Goal: Task Accomplishment & Management: Manage account settings

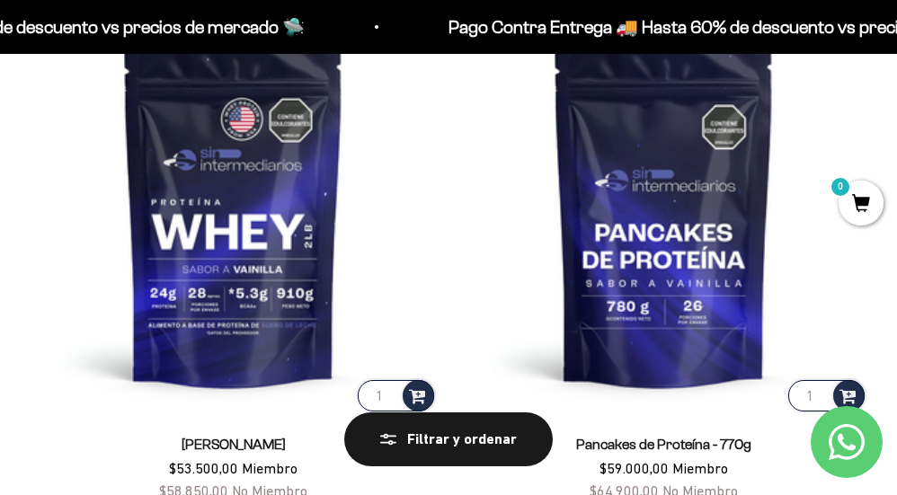
scroll to position [180, 0]
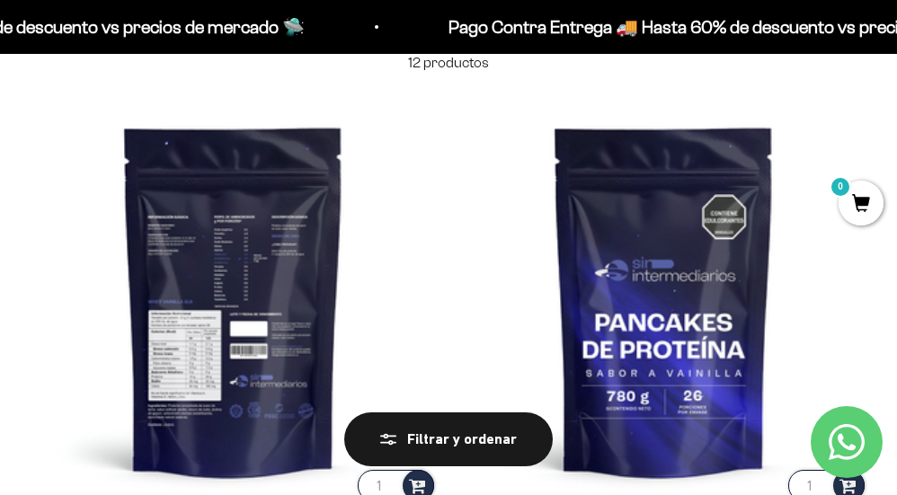
click at [438, 217] on img at bounding box center [233, 300] width 409 height 409
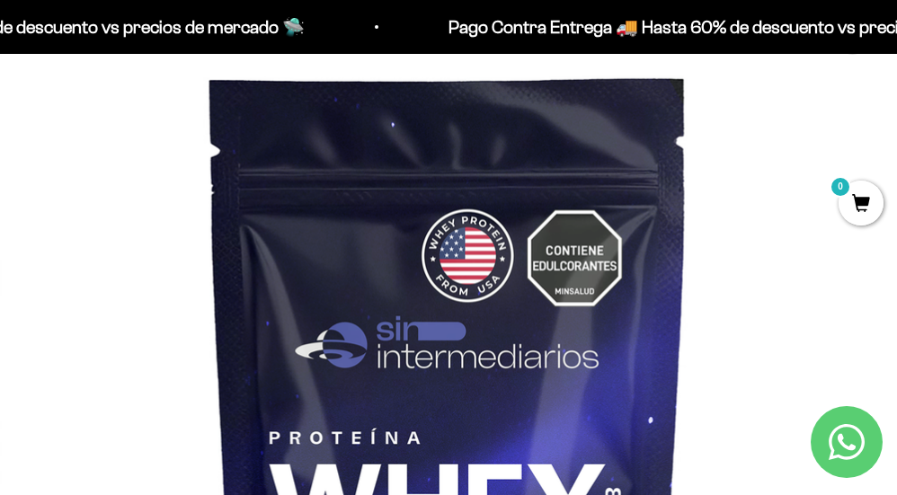
scroll to position [270, 0]
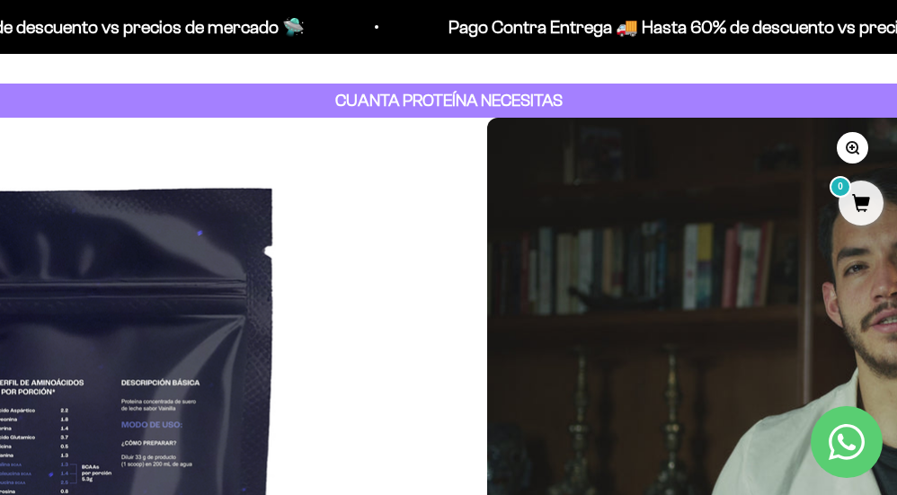
scroll to position [180, 0]
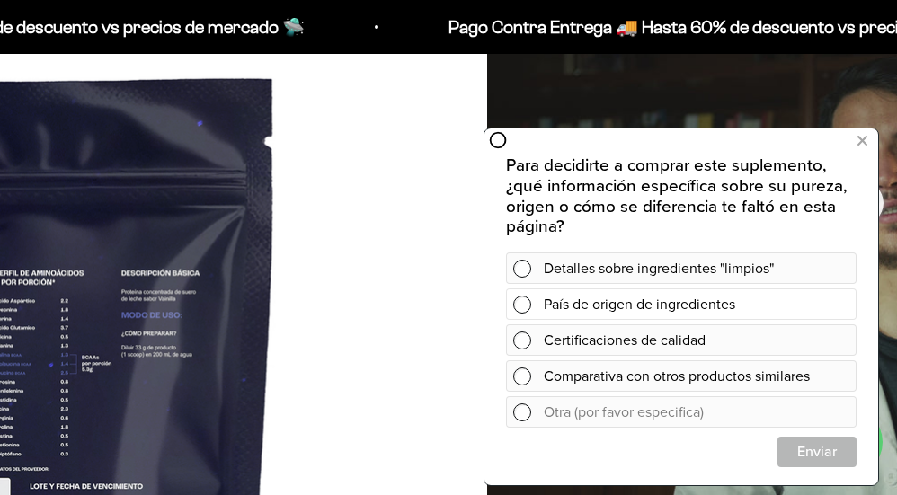
click at [735, 306] on div "País de origen de ingredientes" at bounding box center [696, 303] width 305 height 31
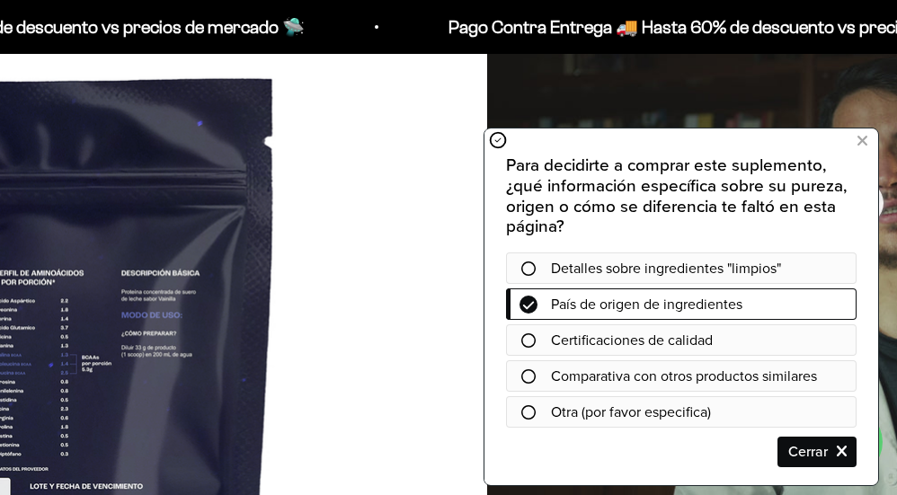
click at [836, 433] on div "Para decidirte a comprar este suplemento, ¿qué información específica sobre su …" at bounding box center [681, 311] width 350 height 312
click at [838, 446] on span "Cerrar" at bounding box center [816, 452] width 77 height 31
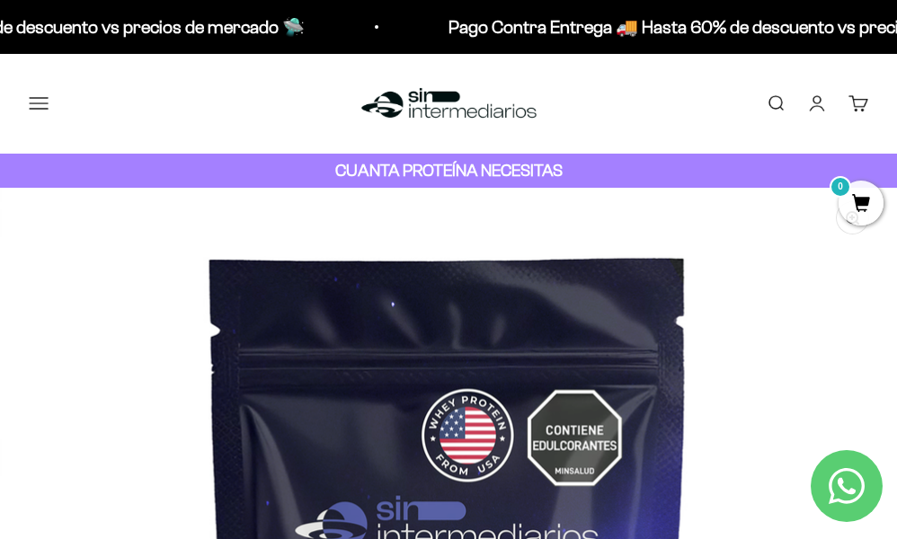
click at [45, 103] on button "Menú" at bounding box center [39, 103] width 20 height 20
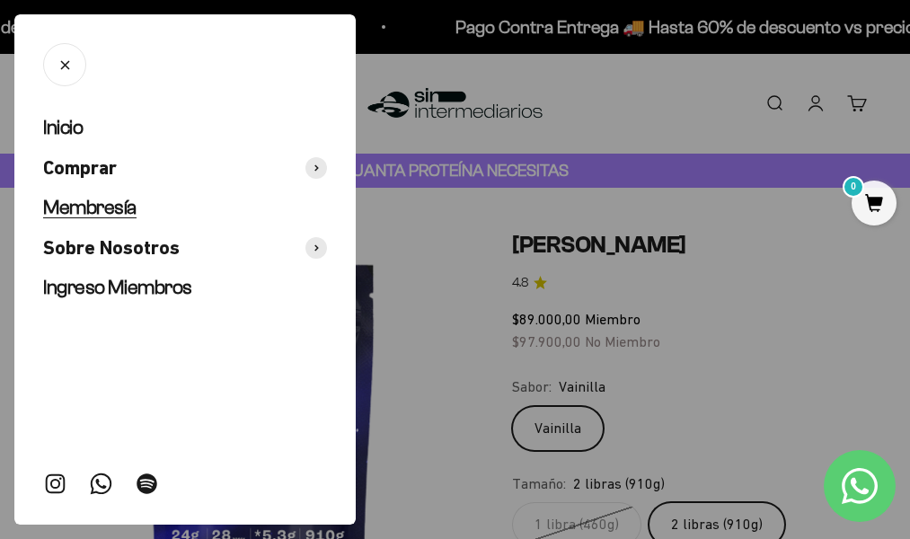
click at [96, 203] on span "Membresía" at bounding box center [89, 207] width 93 height 22
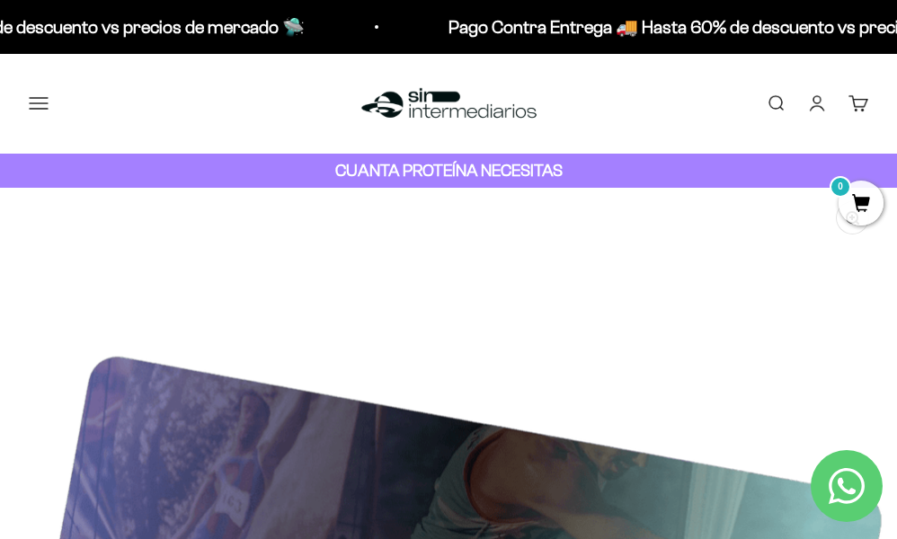
click at [49, 97] on button "Menú" at bounding box center [39, 103] width 20 height 20
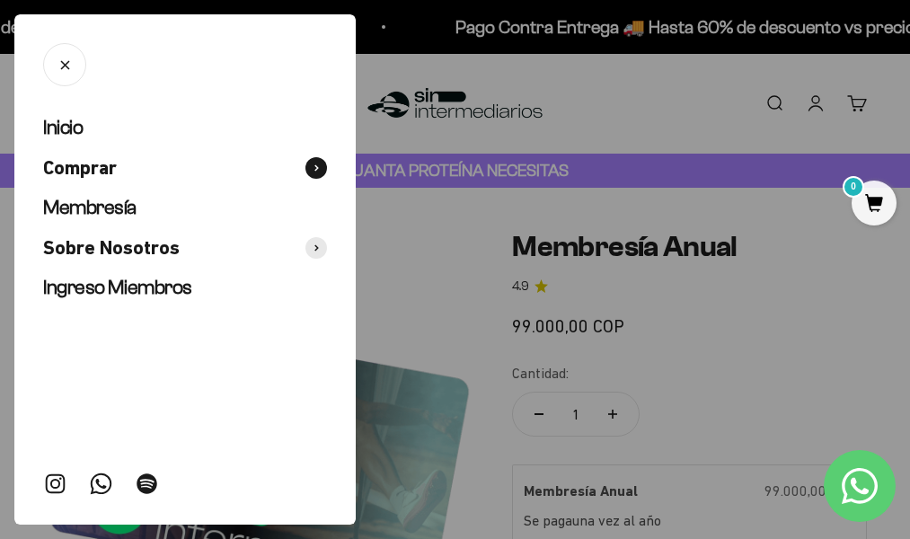
click at [320, 166] on span at bounding box center [316, 168] width 22 height 22
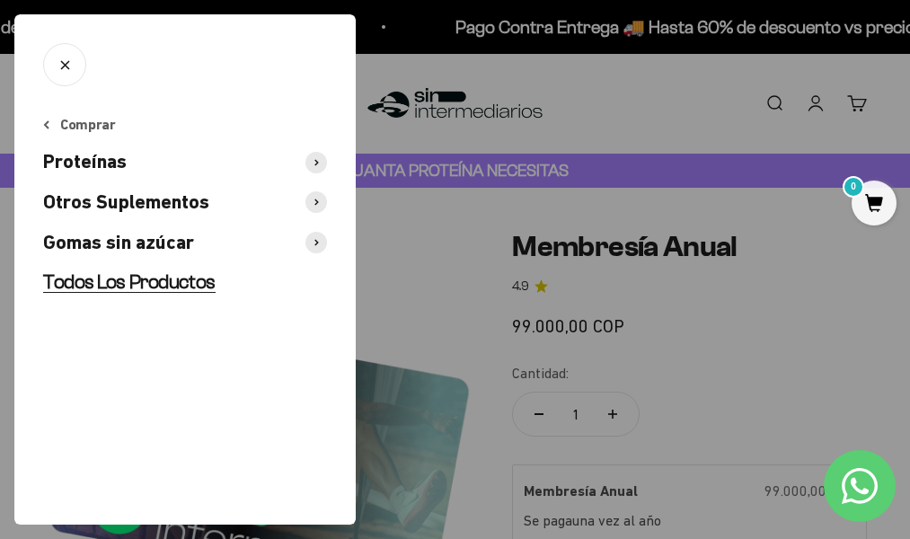
click at [164, 283] on span "Todos Los Productos" at bounding box center [129, 281] width 173 height 22
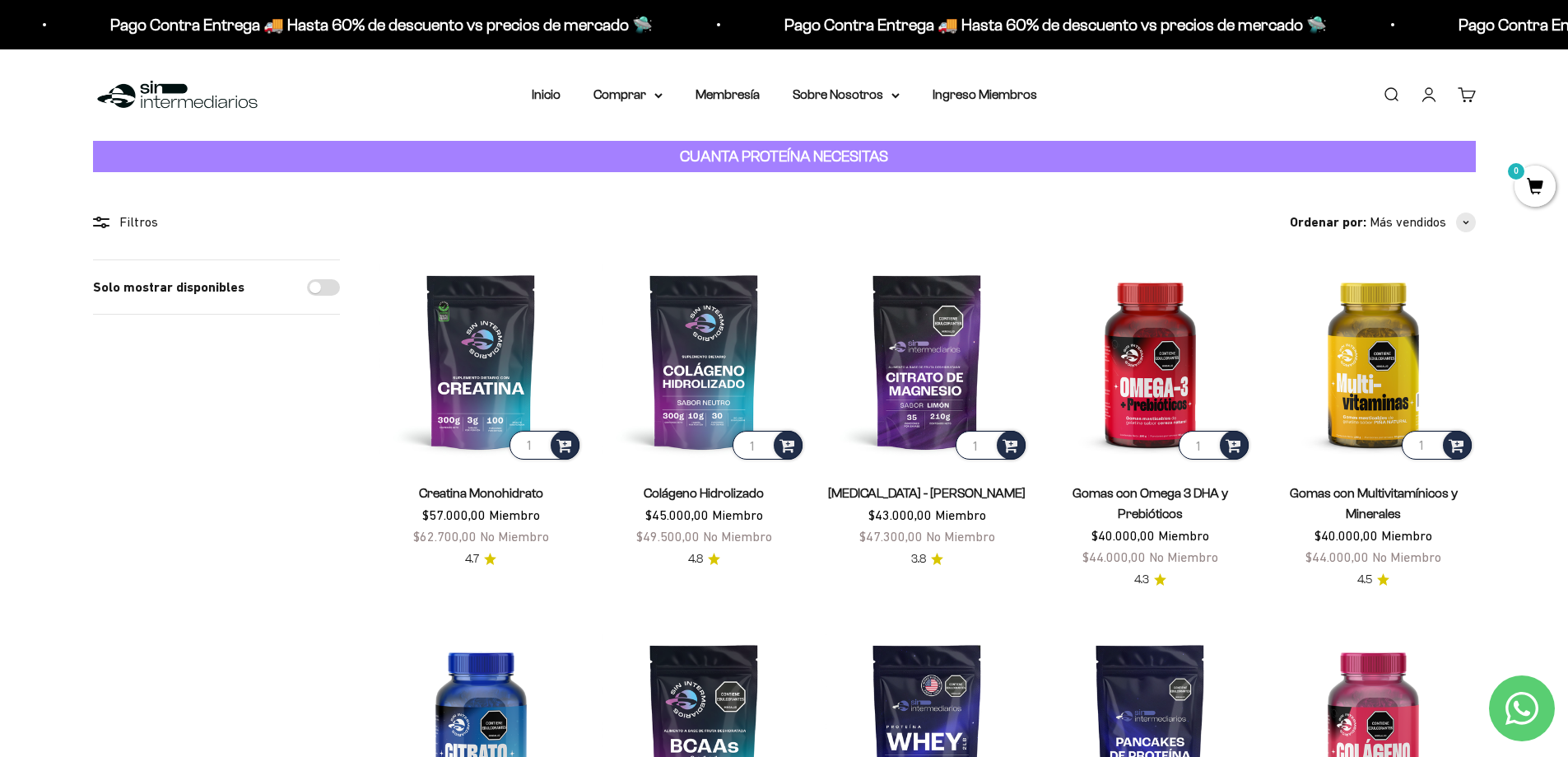
drag, startPoint x: 1142, startPoint y: 82, endPoint x: 1356, endPoint y: 77, distance: 214.1
click at [821, 82] on div "Menú Buscar Inicio Comprar Proteínas Ver Todos Whey Iso Vegan Pancakes Pre-Entr…" at bounding box center [784, 95] width 1568 height 92
click at [821, 90] on link "Iniciar sesión" at bounding box center [1429, 94] width 18 height 18
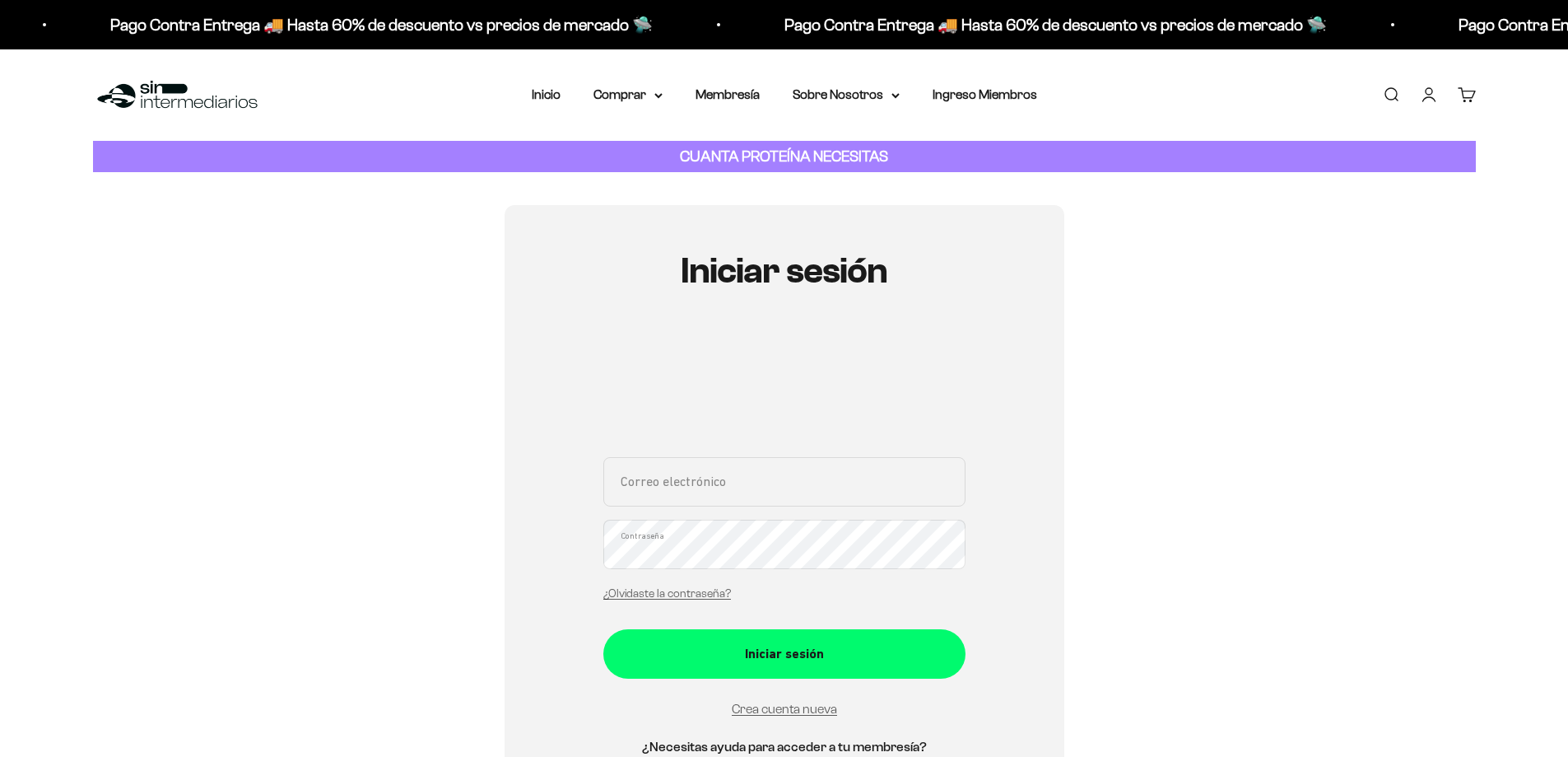
scroll to position [82, 0]
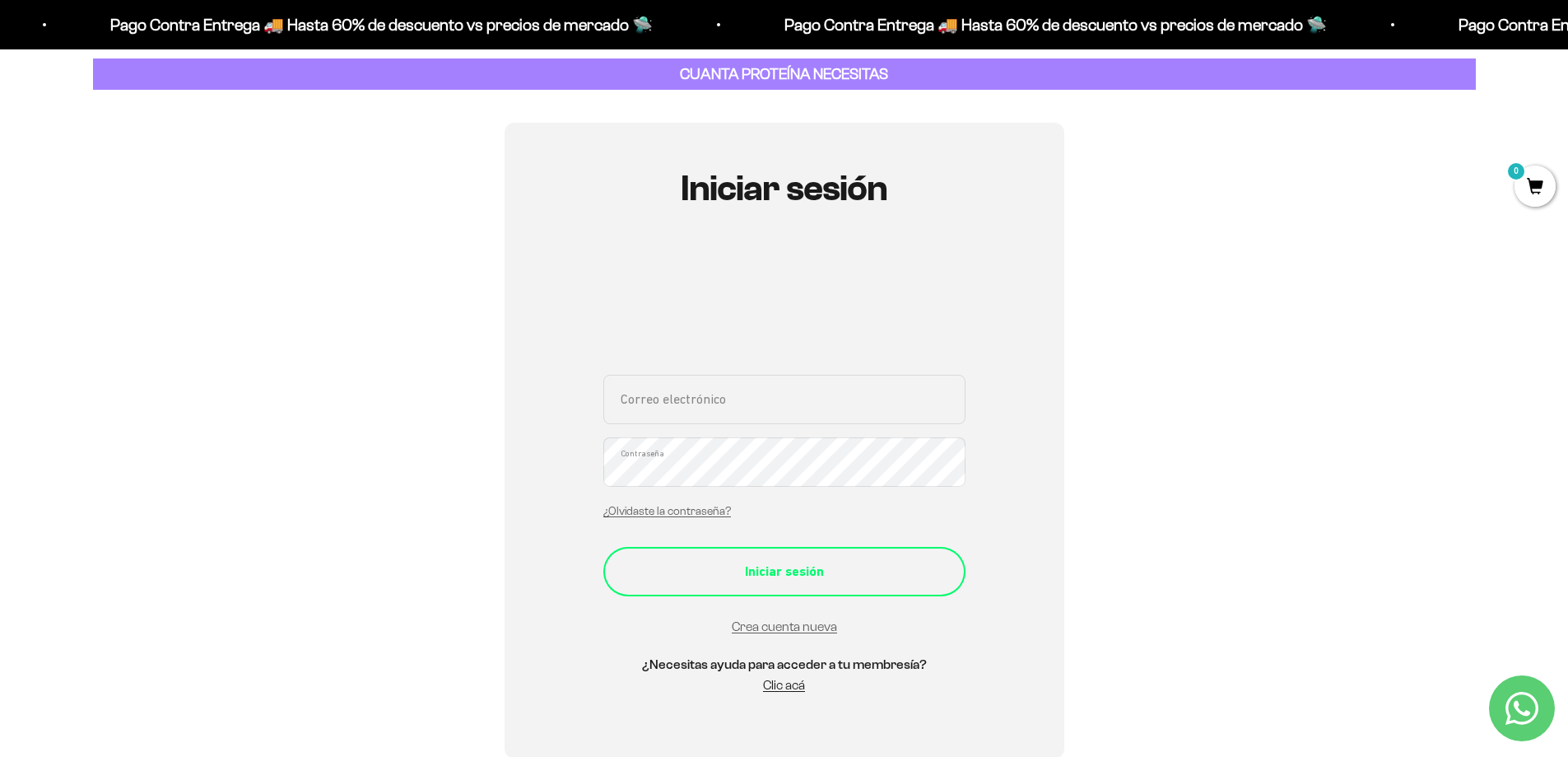
type input "[EMAIL_ADDRESS][DOMAIN_NAME]"
click at [740, 573] on div "Iniciar sesión" at bounding box center [784, 571] width 296 height 21
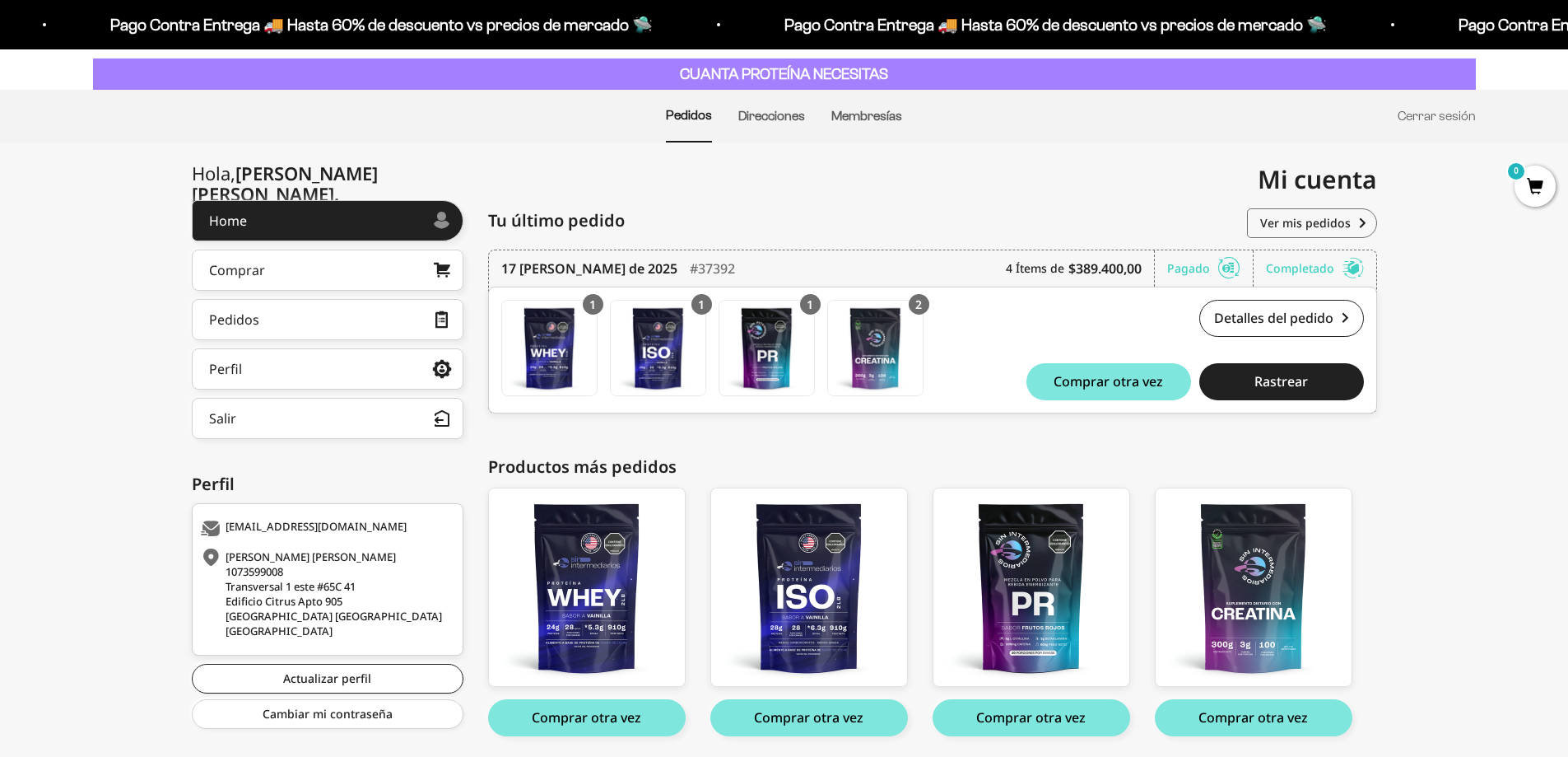
scroll to position [140, 0]
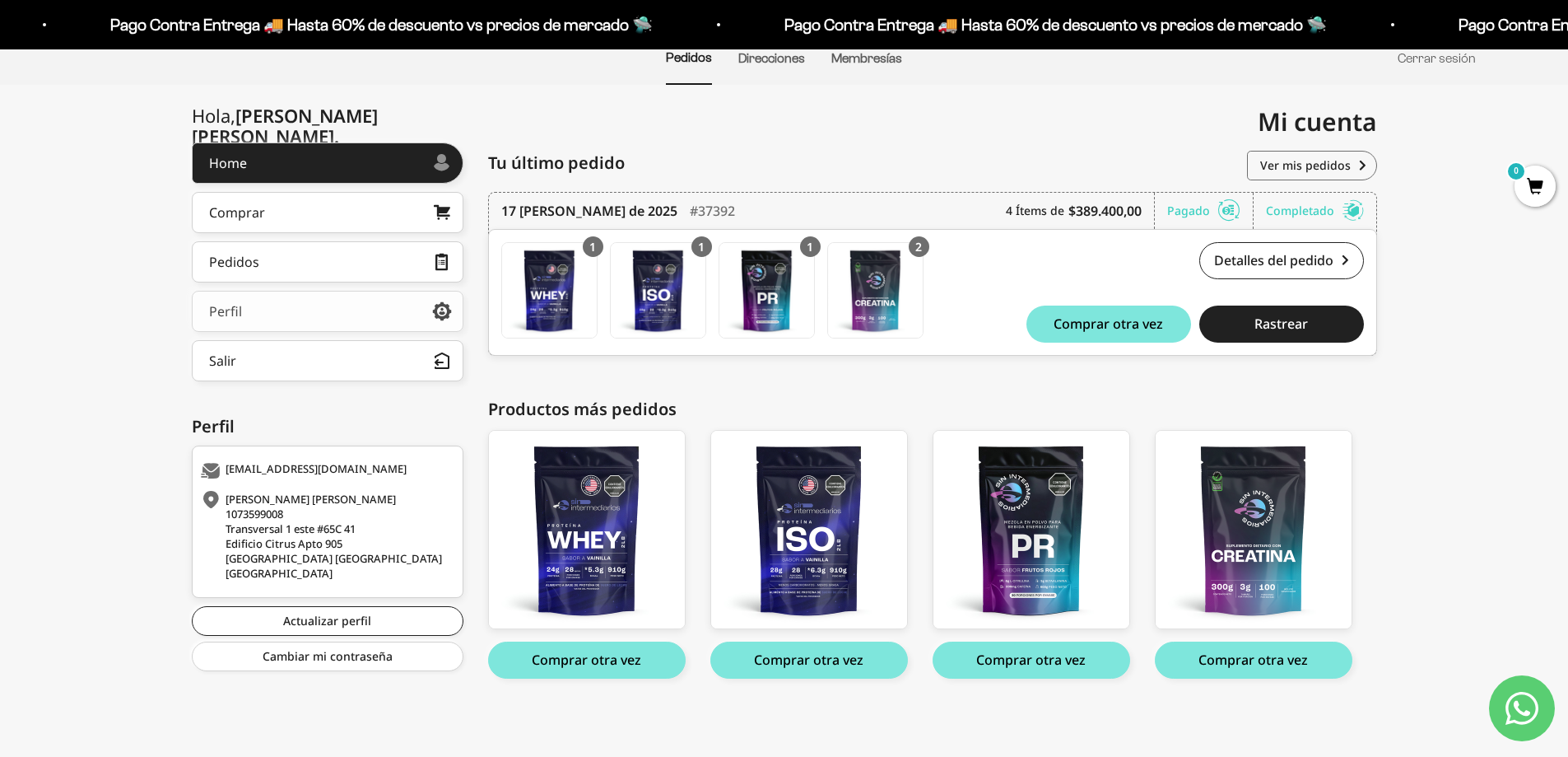
click at [267, 309] on link "Perfil" at bounding box center [327, 311] width 271 height 41
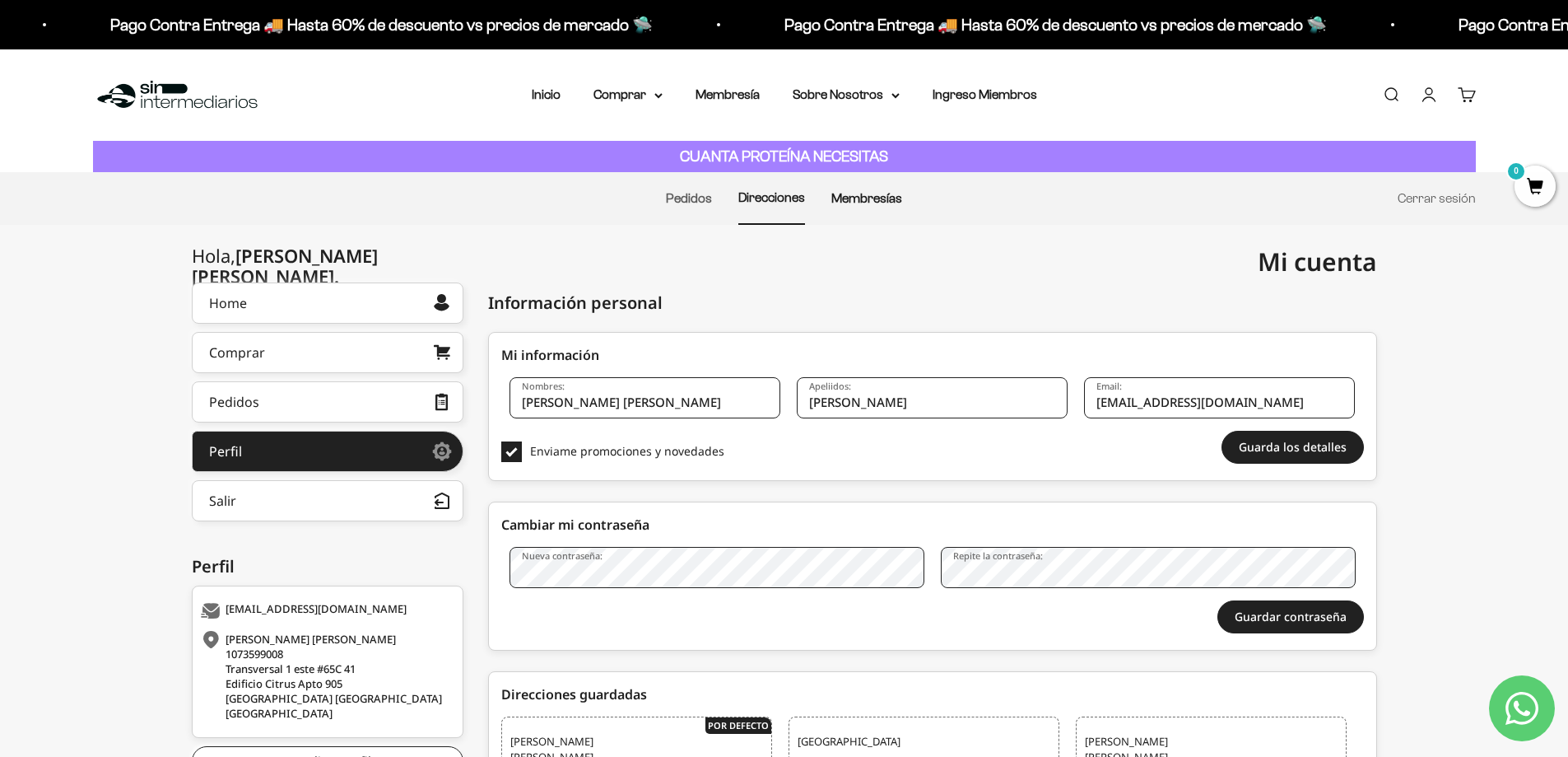
click at [856, 192] on link "Membresías" at bounding box center [866, 197] width 71 height 14
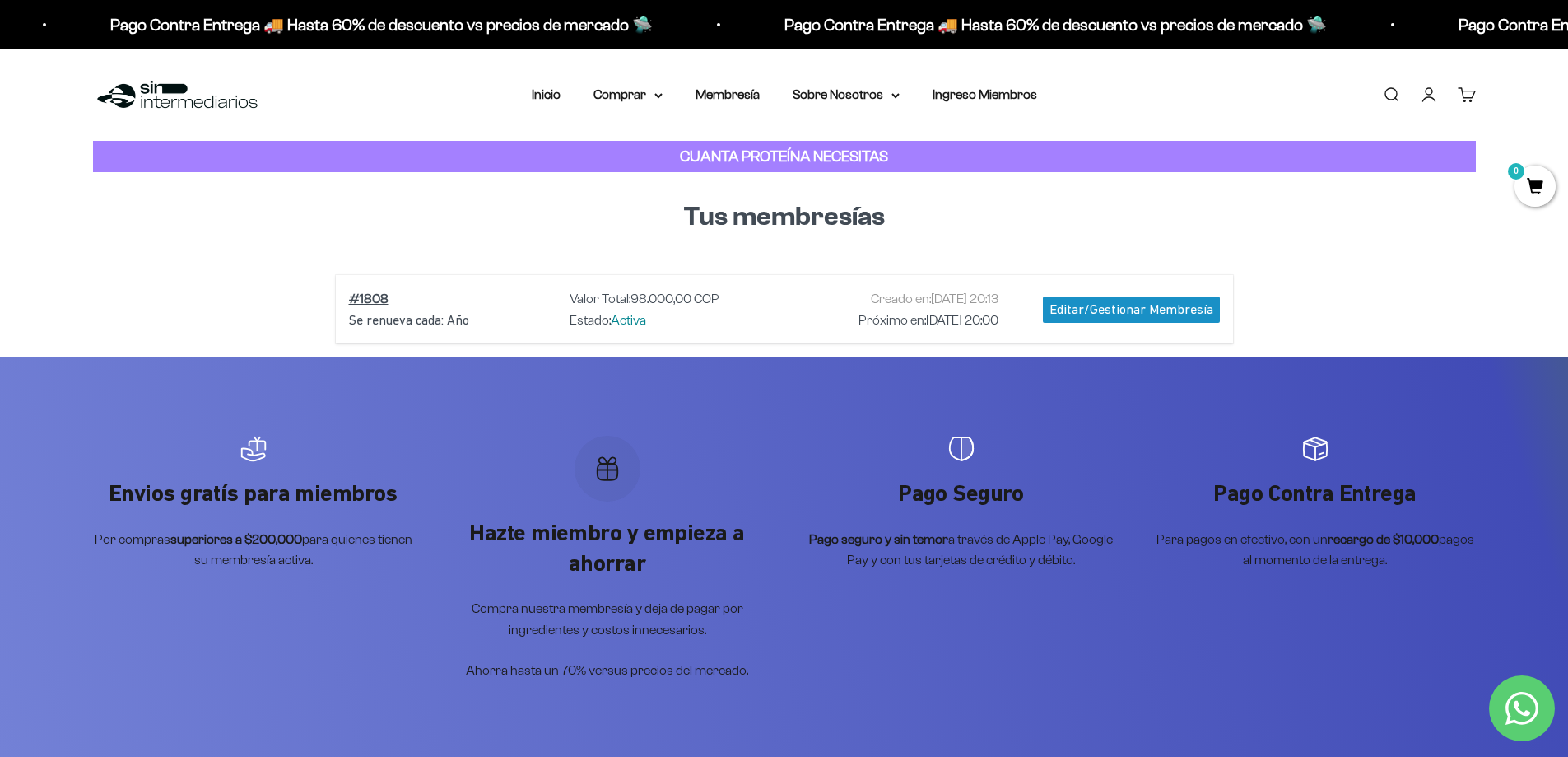
click at [1200, 304] on div "Editar/Gestionar Membresía" at bounding box center [1130, 309] width 177 height 27
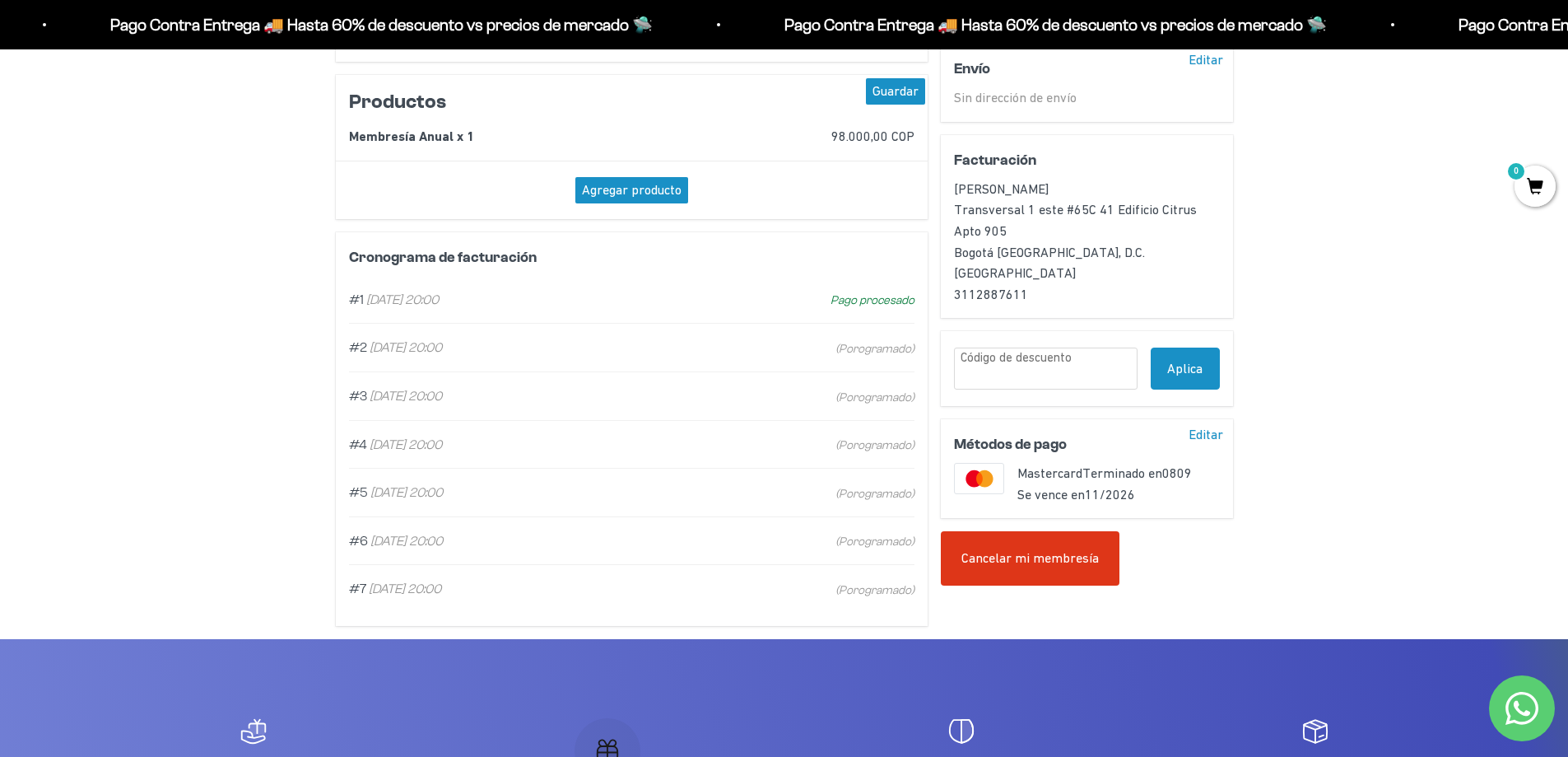
scroll to position [329, 0]
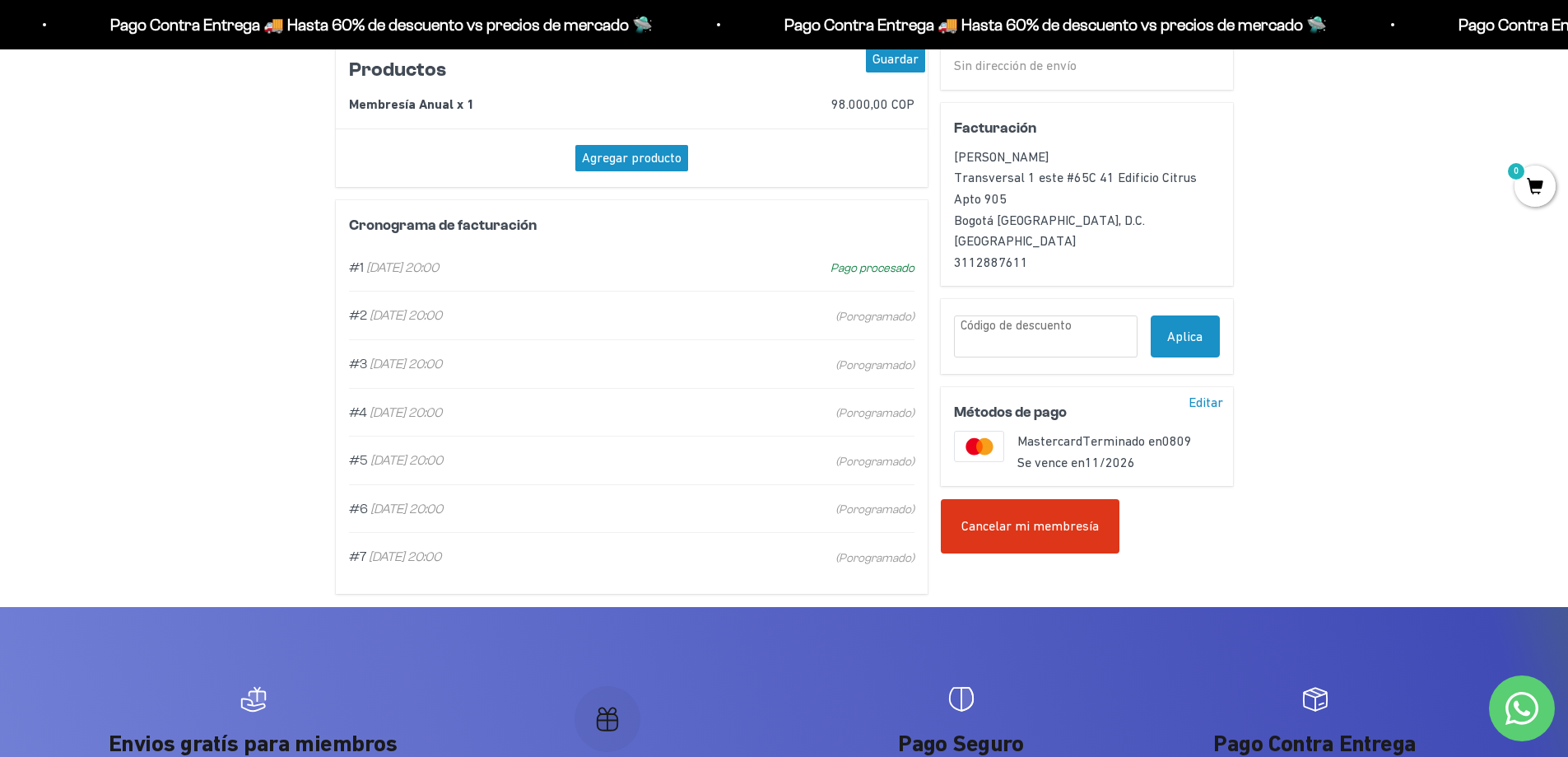
click at [887, 316] on span "(Porogramado)" at bounding box center [875, 316] width 79 height 19
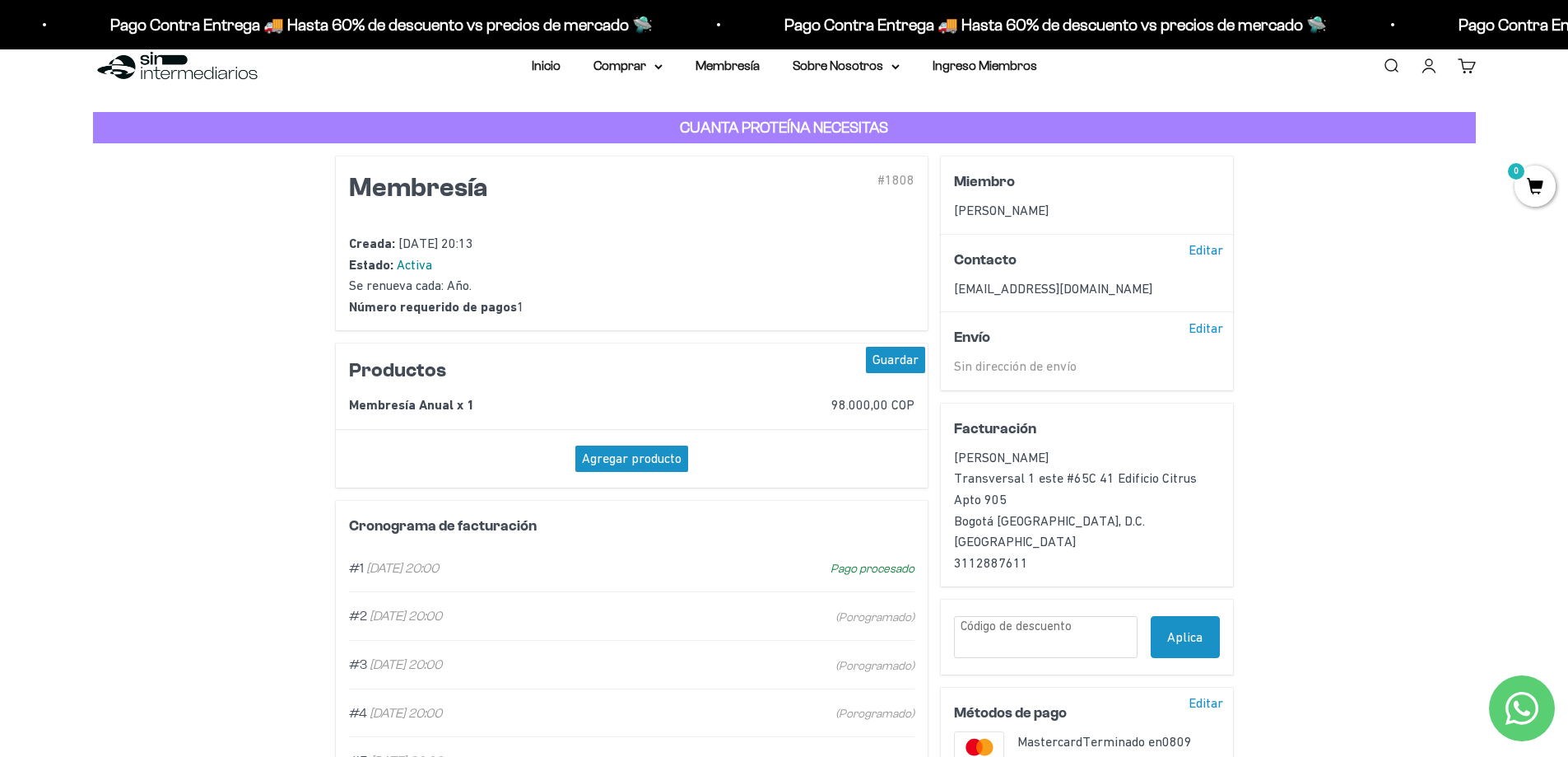
scroll to position [0, 0]
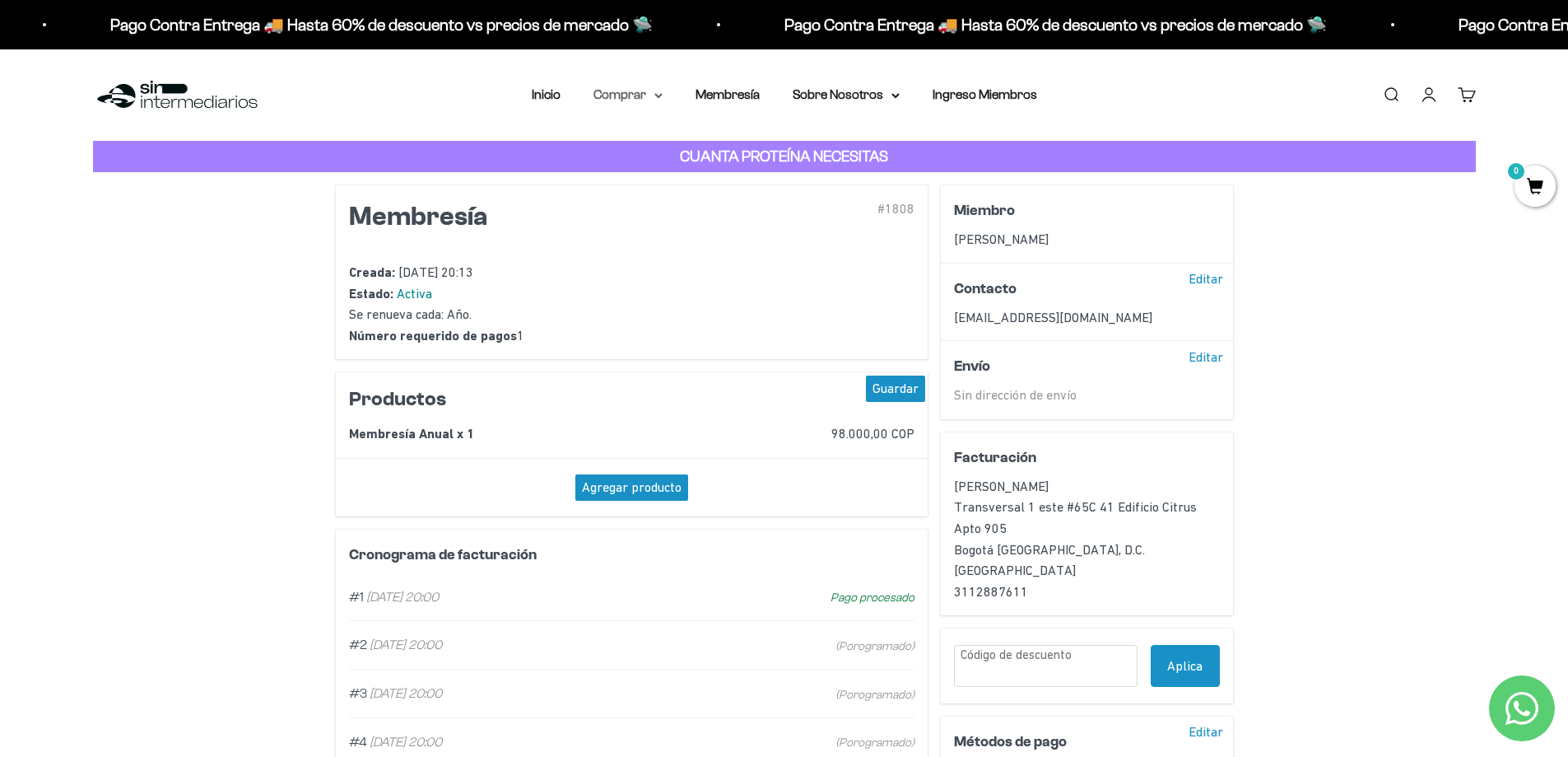
click at [636, 91] on summary "Comprar" at bounding box center [627, 94] width 69 height 21
click at [649, 242] on span "Todos Los Productos" at bounding box center [664, 239] width 121 height 14
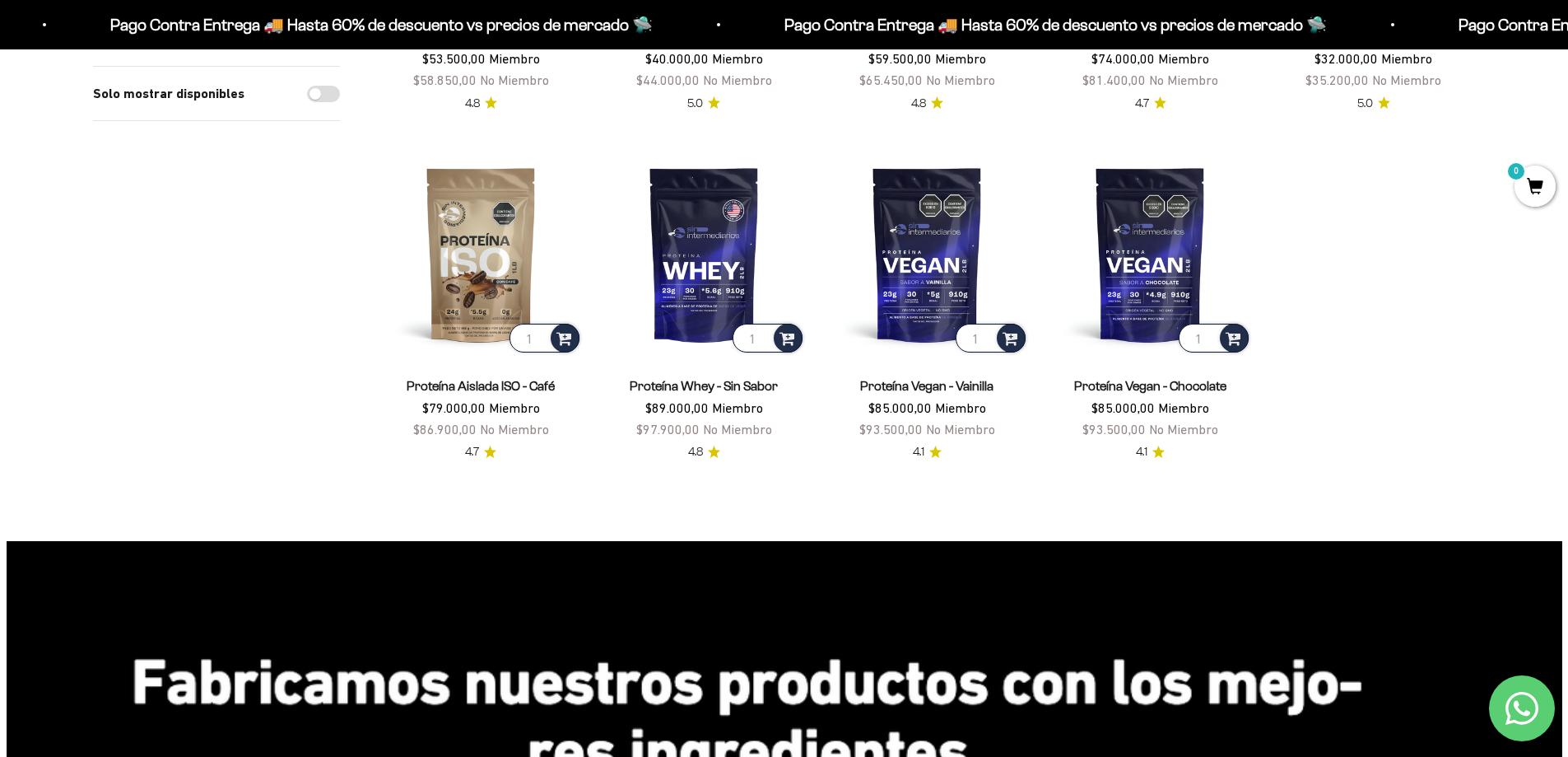
scroll to position [1647, 0]
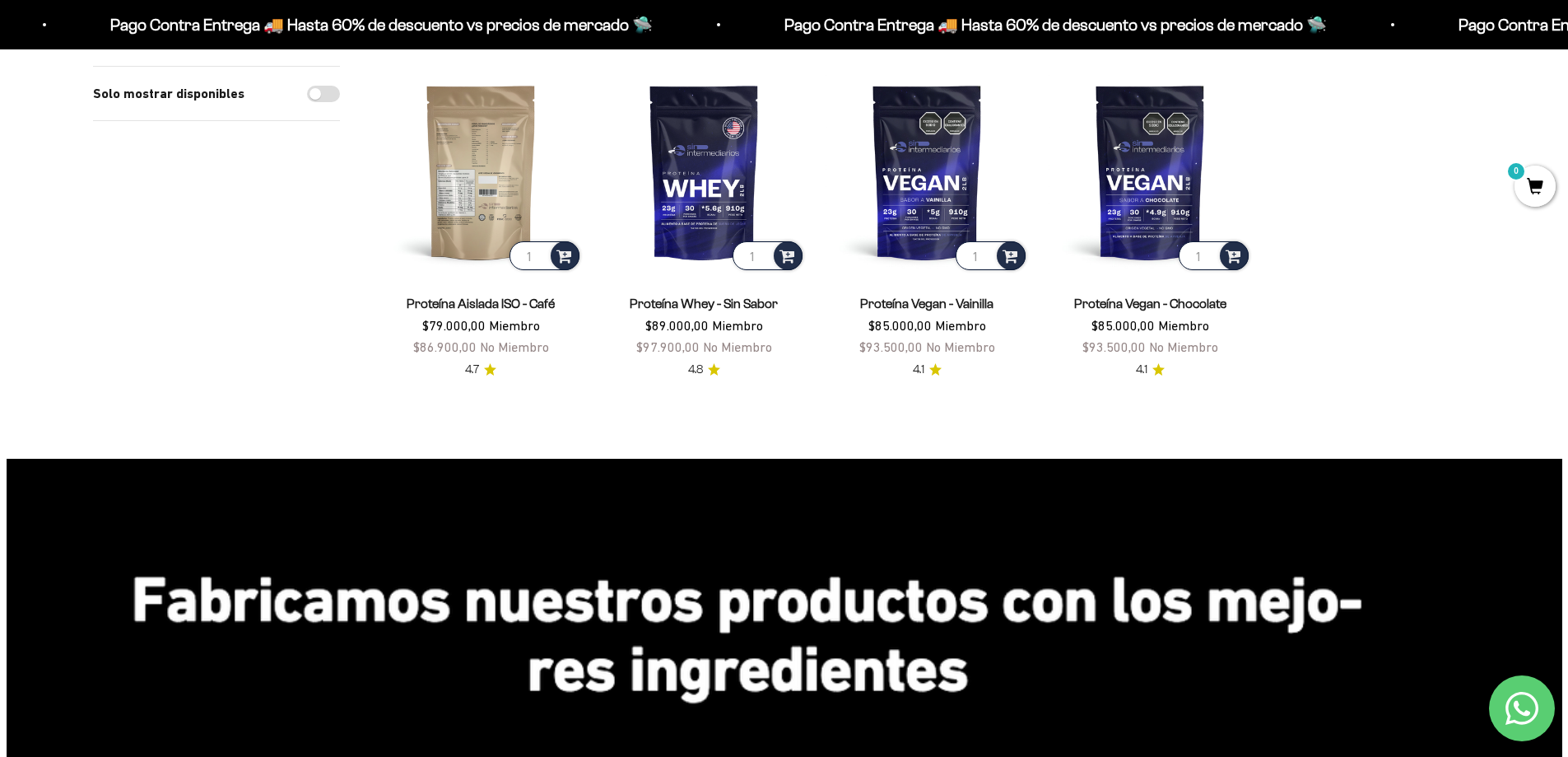
click at [455, 199] on img at bounding box center [481, 171] width 203 height 203
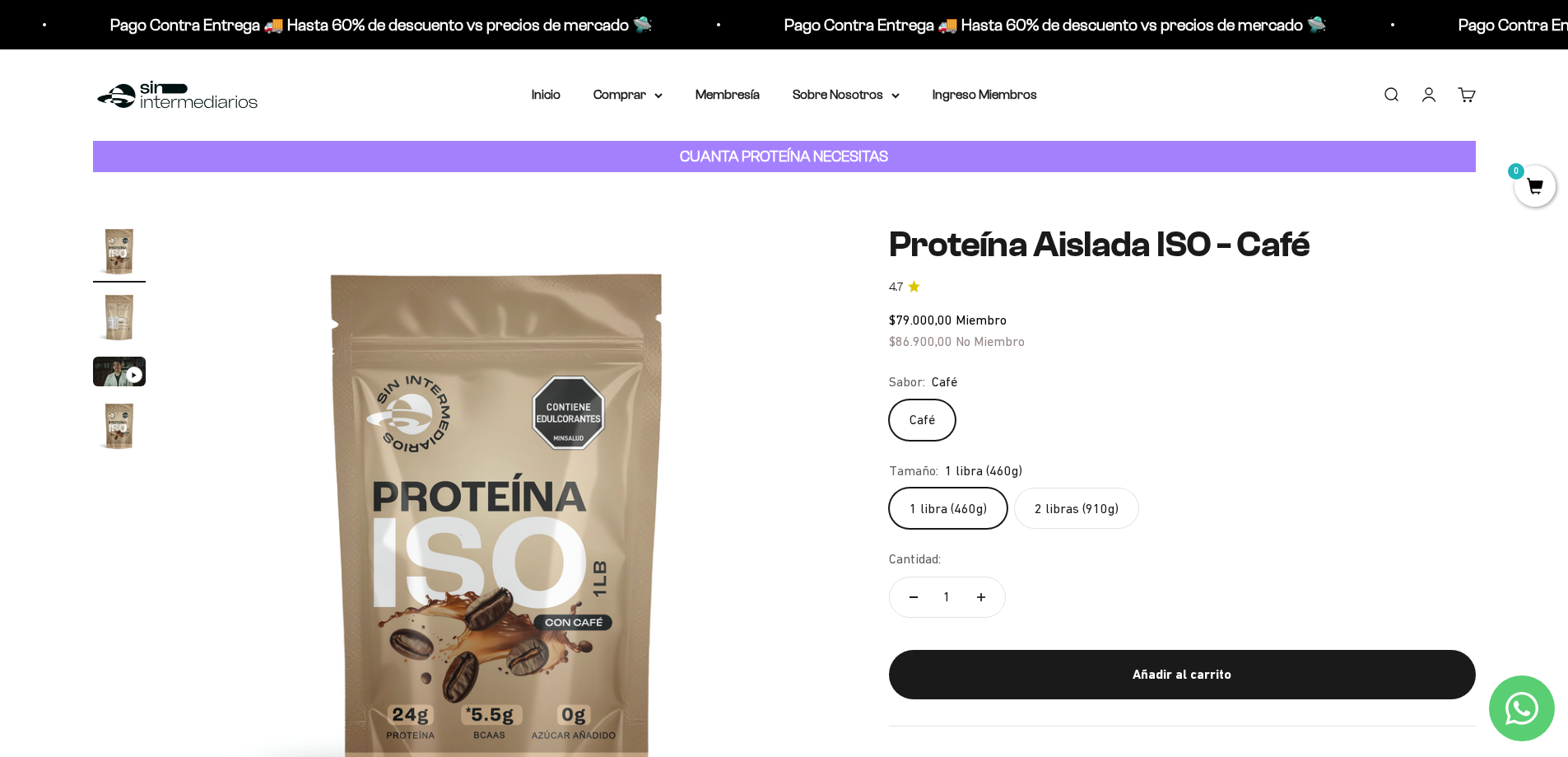
click at [1085, 508] on label "2 libras (910g)" at bounding box center [1076, 508] width 125 height 41
click at [888, 488] on input "2 libras (910g)" at bounding box center [887, 487] width 1 height 1
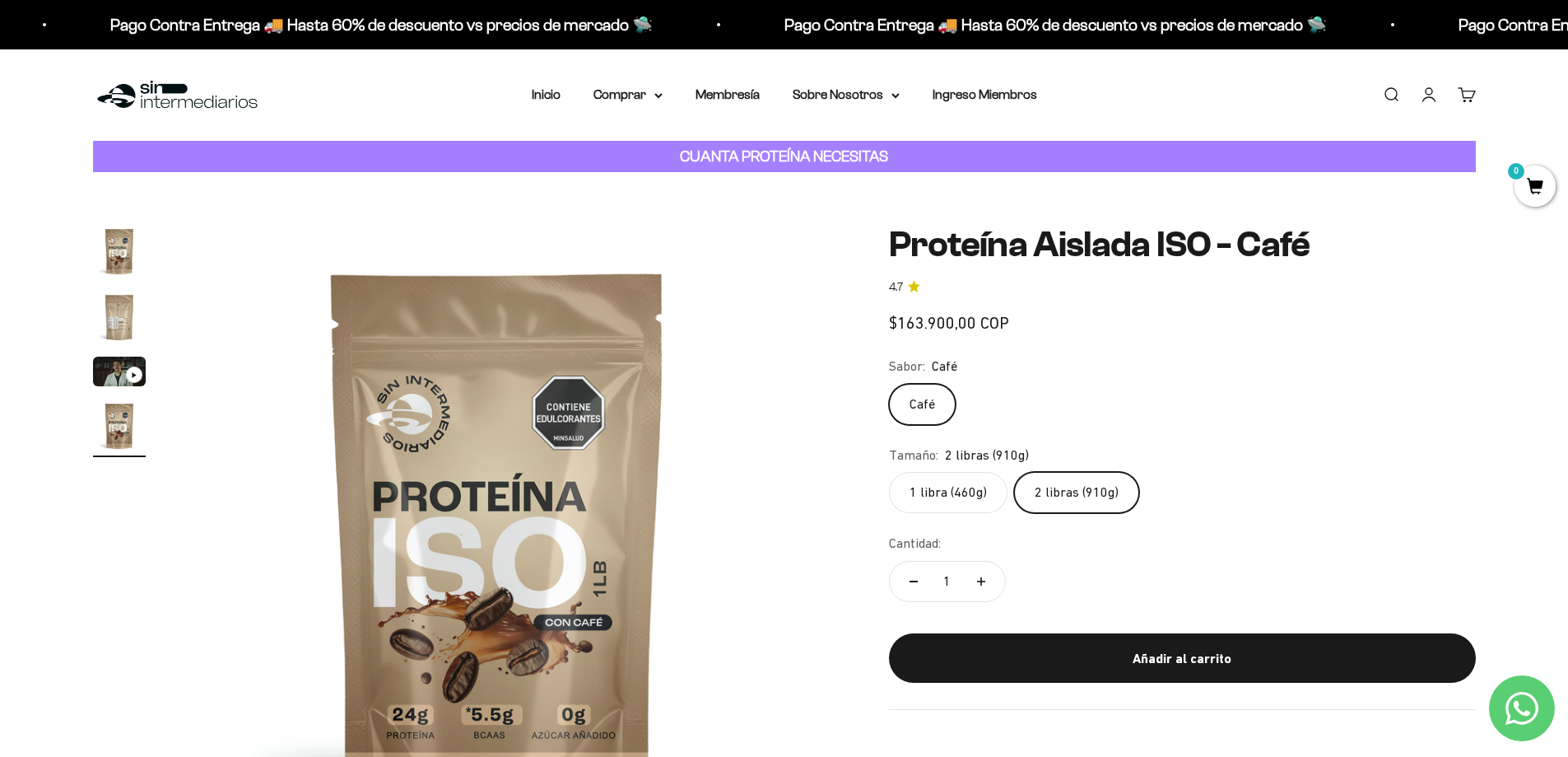
scroll to position [0, 1933]
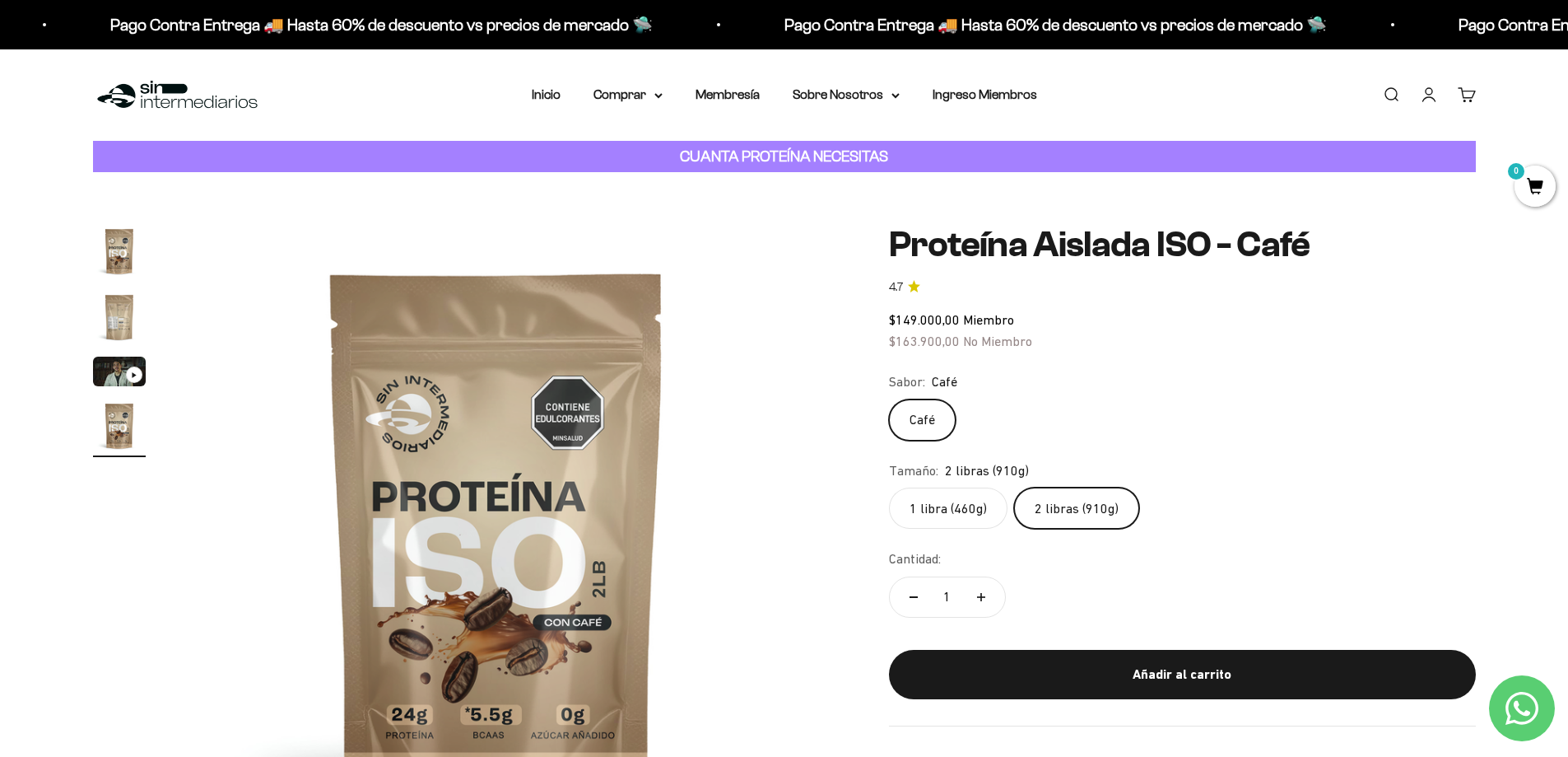
click at [114, 313] on img "Ir al artículo 2" at bounding box center [120, 317] width 53 height 53
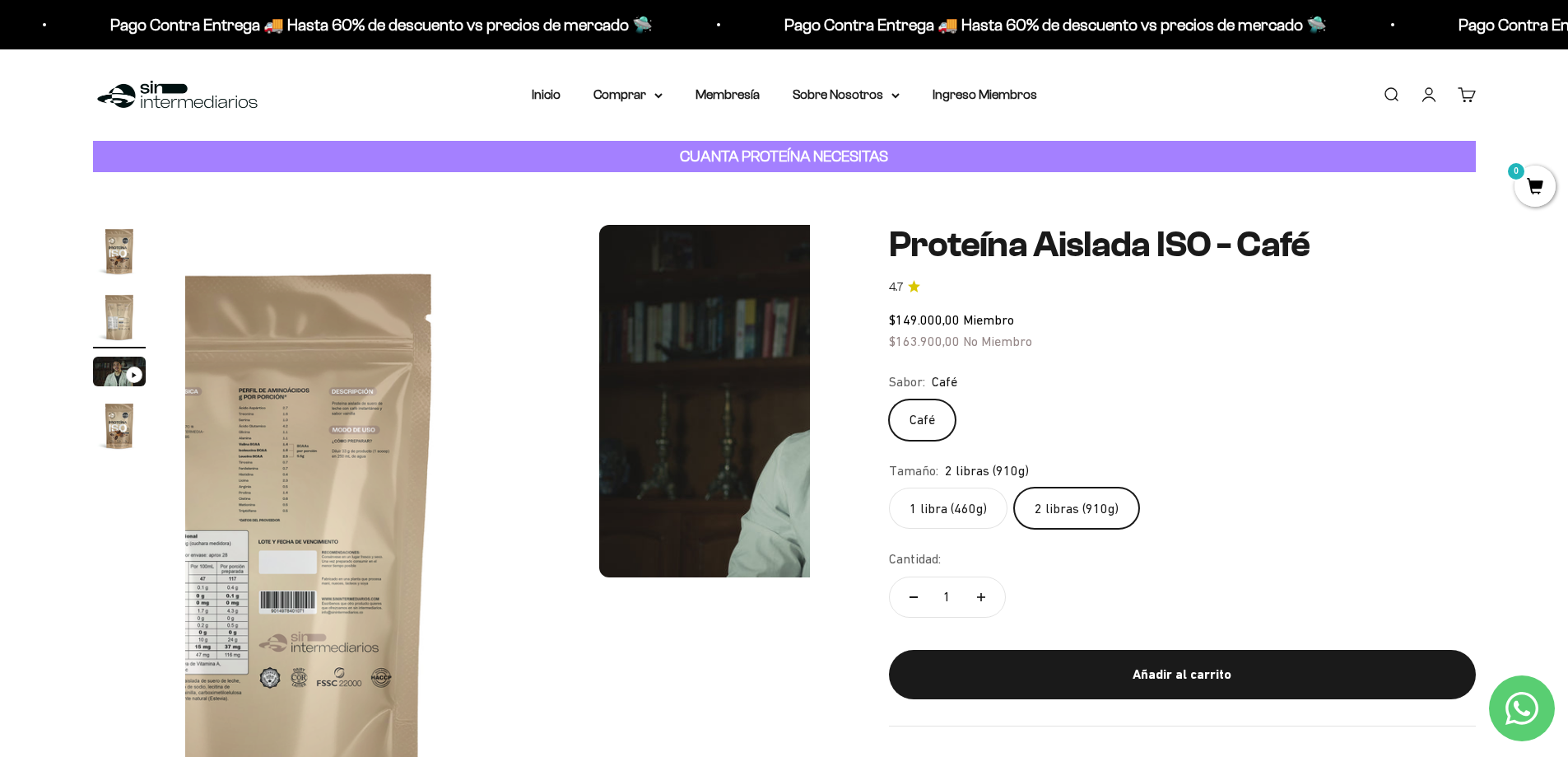
scroll to position [0, 645]
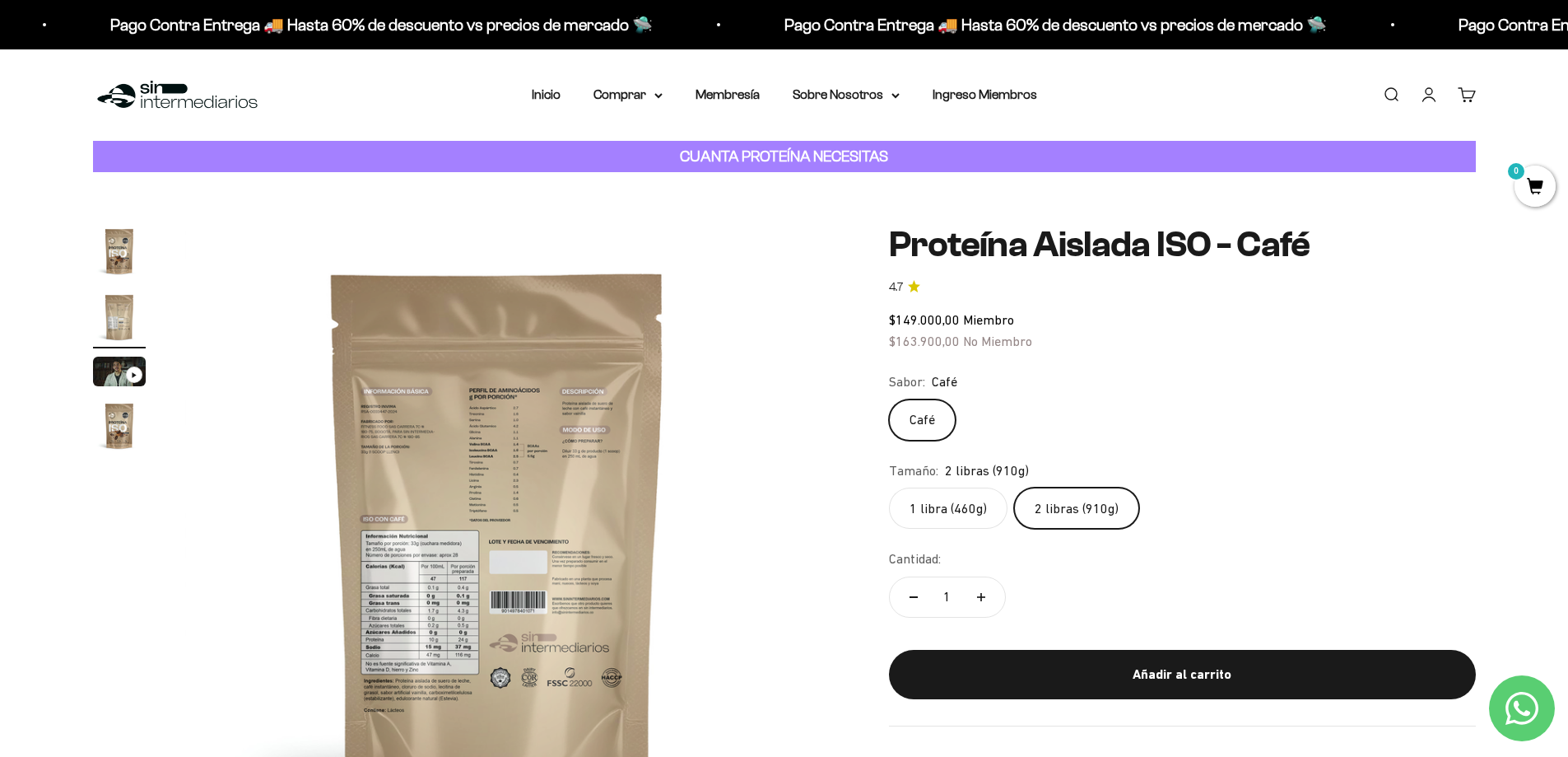
click at [419, 667] on img at bounding box center [497, 537] width 625 height 625
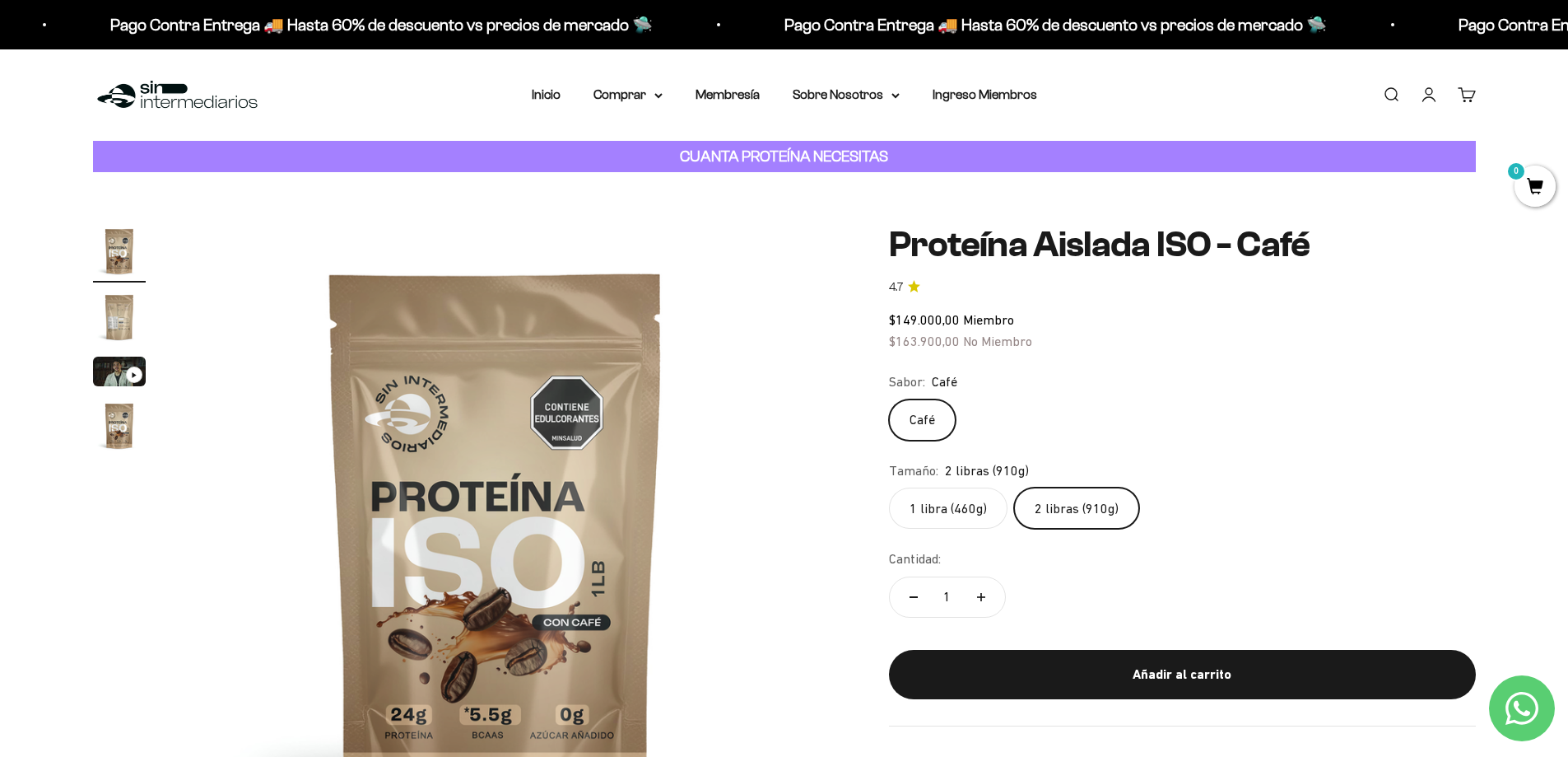
scroll to position [0, 0]
click at [125, 306] on img "Ir al artículo 2" at bounding box center [120, 317] width 53 height 53
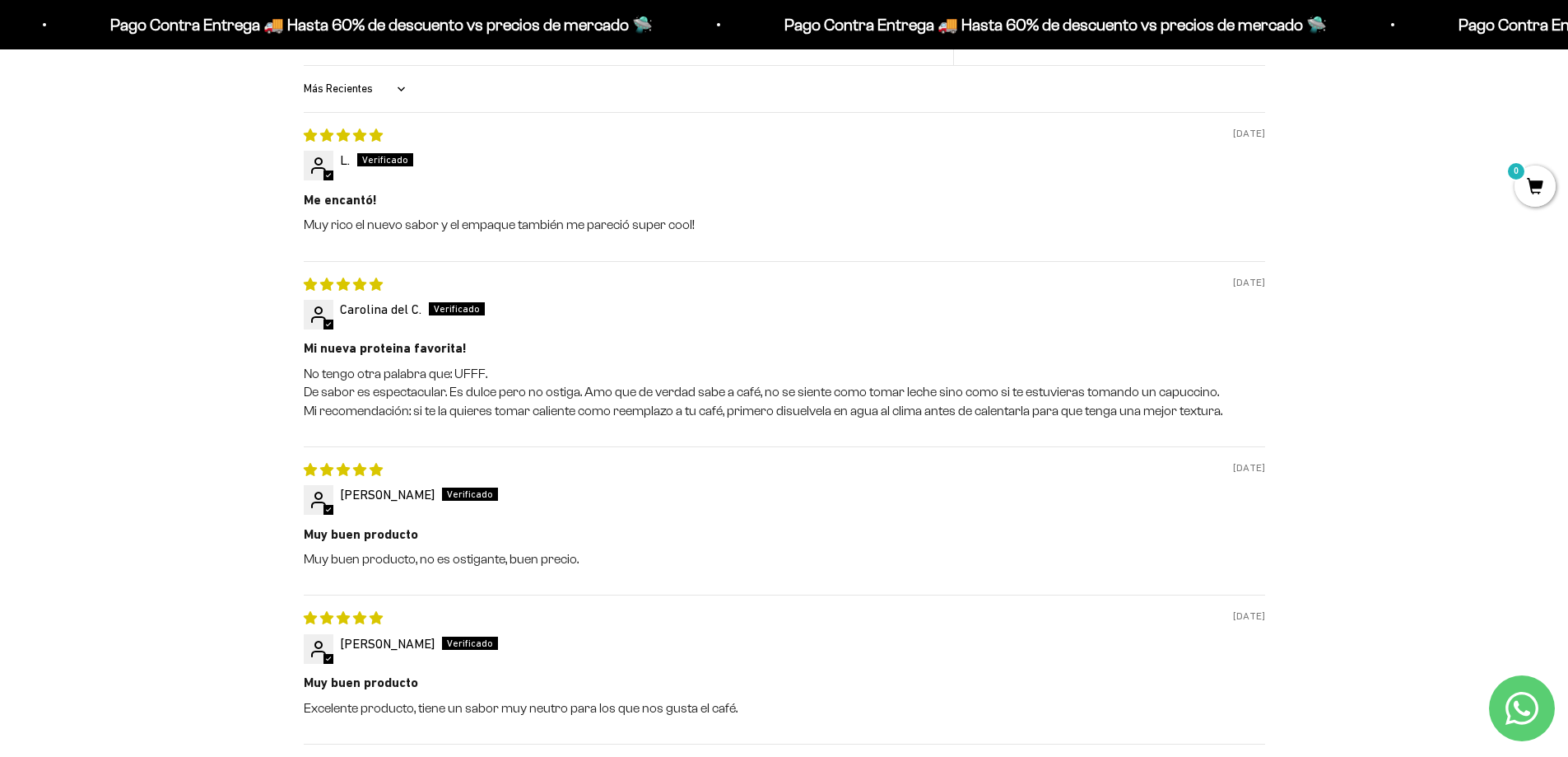
scroll to position [1893, 0]
